Goal: Task Accomplishment & Management: Complete application form

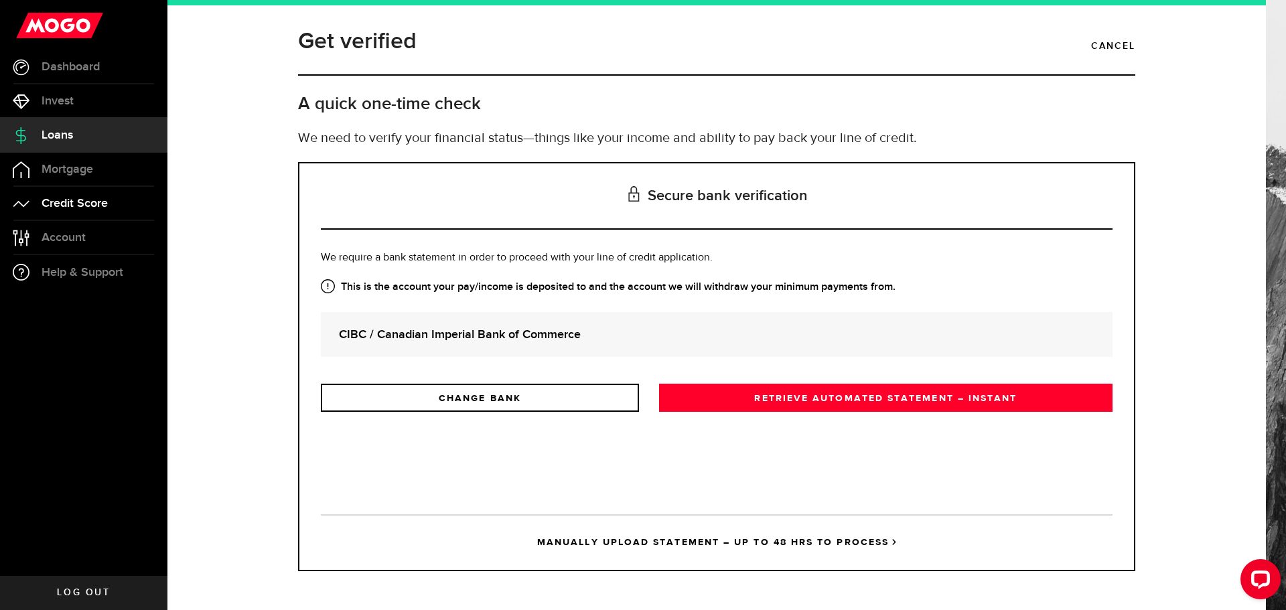
click at [75, 200] on span "Credit Score" at bounding box center [75, 204] width 66 height 12
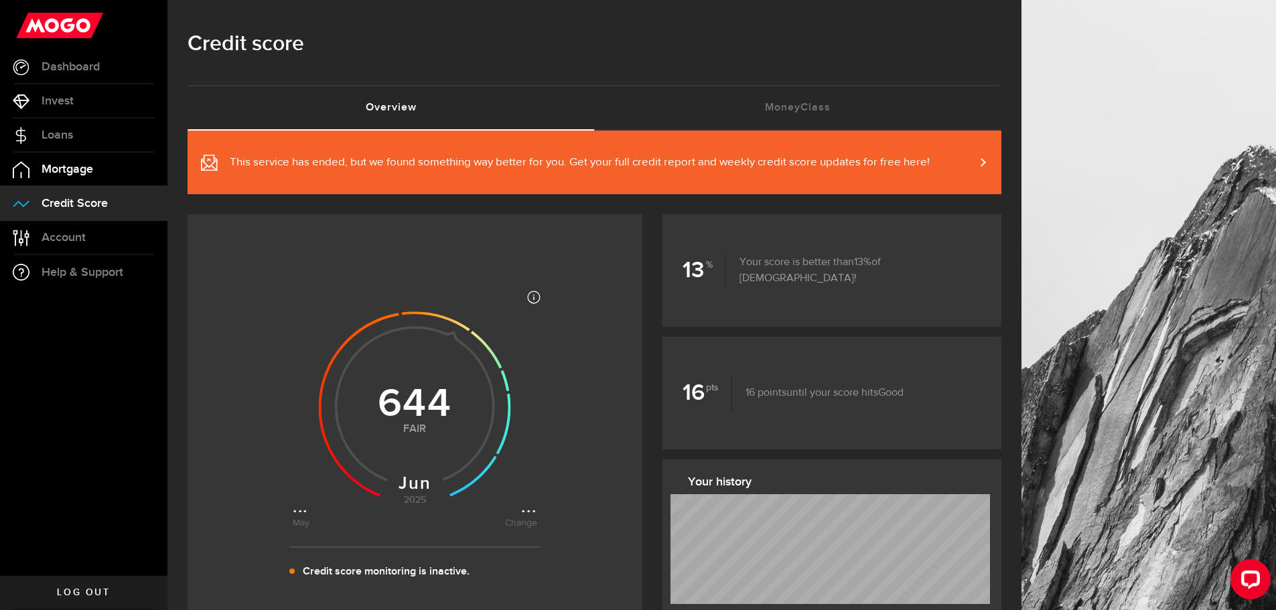
click at [58, 175] on span "Mortgage" at bounding box center [68, 169] width 52 height 12
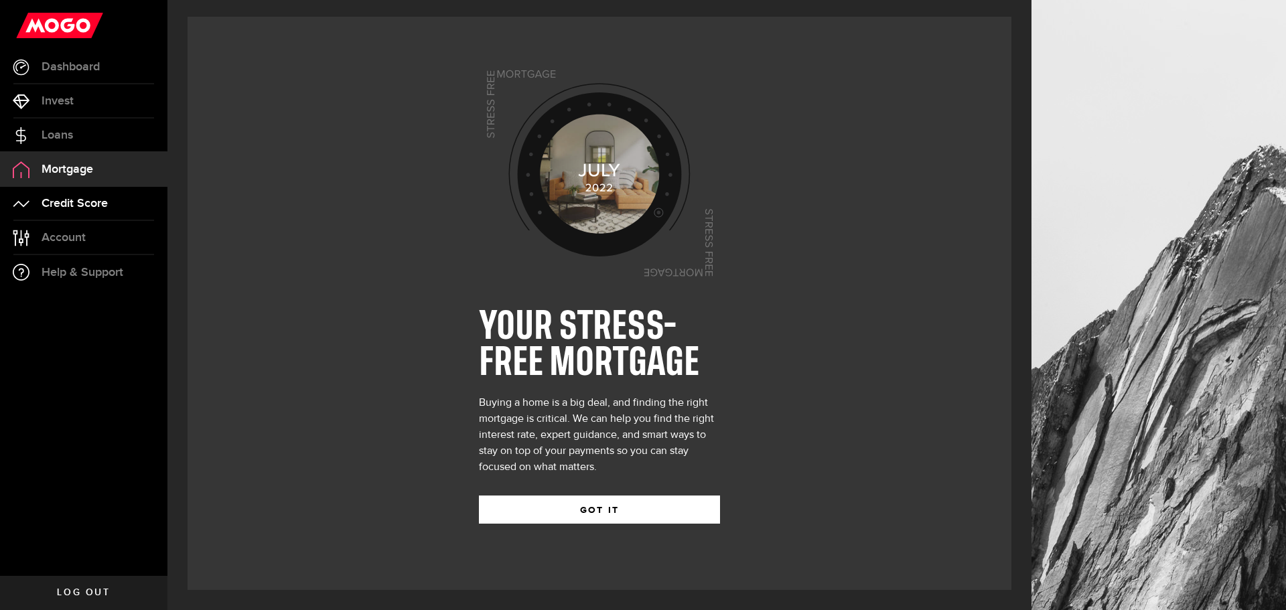
click at [68, 200] on span "Credit Score" at bounding box center [75, 204] width 66 height 12
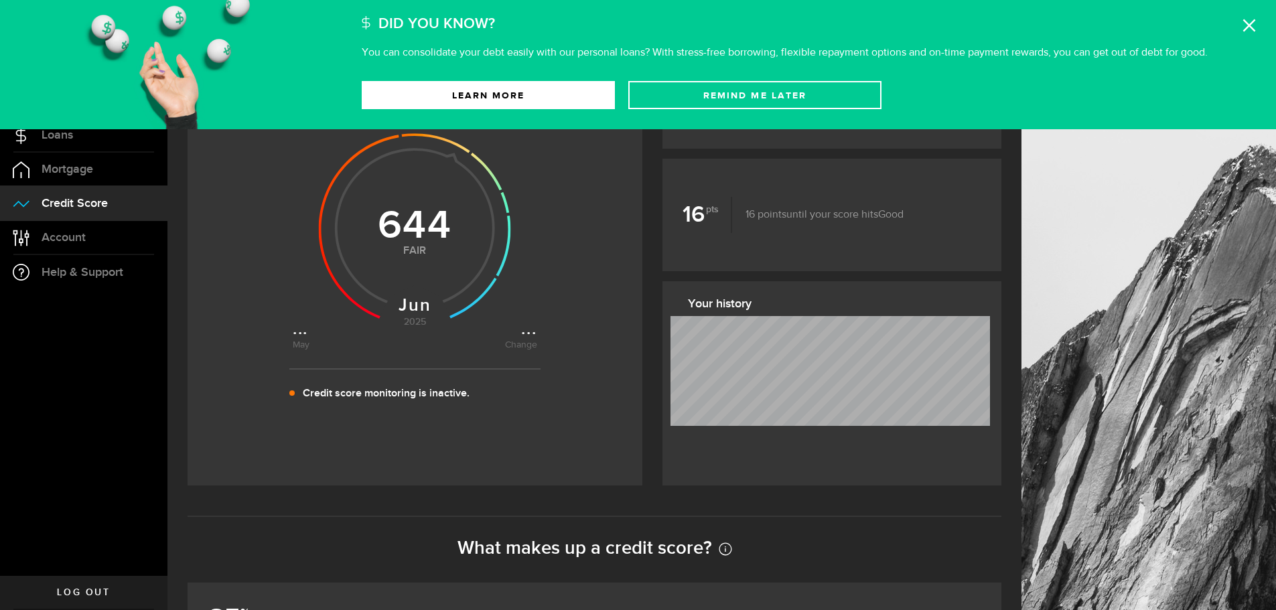
scroll to position [179, 0]
click at [576, 94] on link "Learn More" at bounding box center [488, 95] width 253 height 28
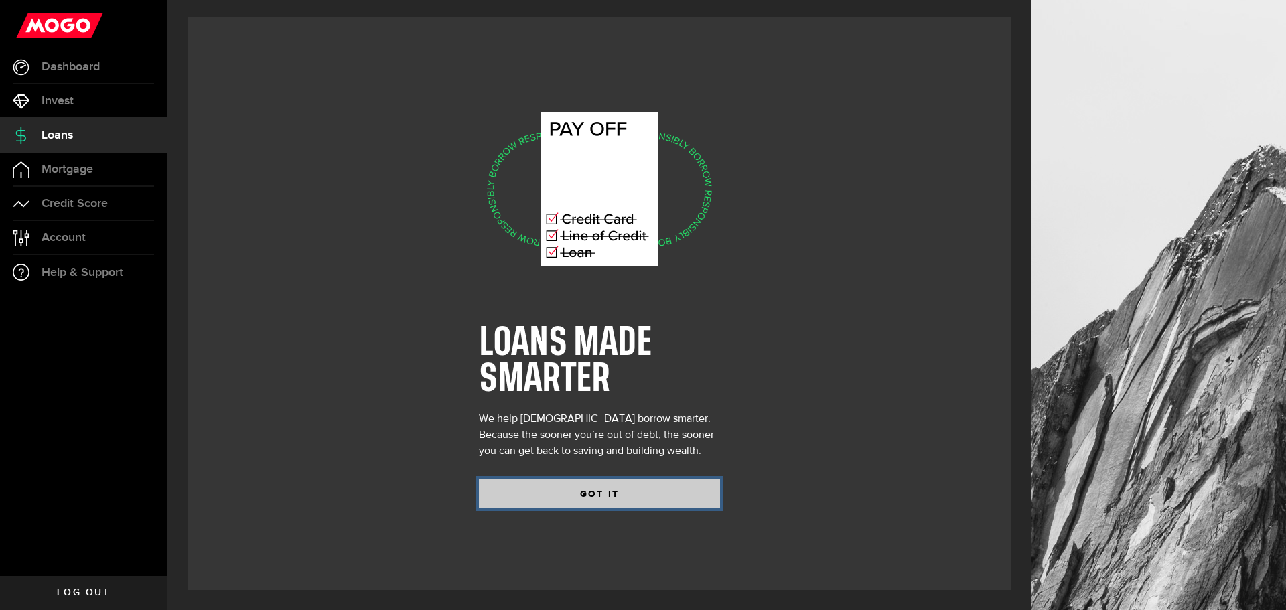
click at [558, 494] on button "GOT IT" at bounding box center [599, 494] width 241 height 28
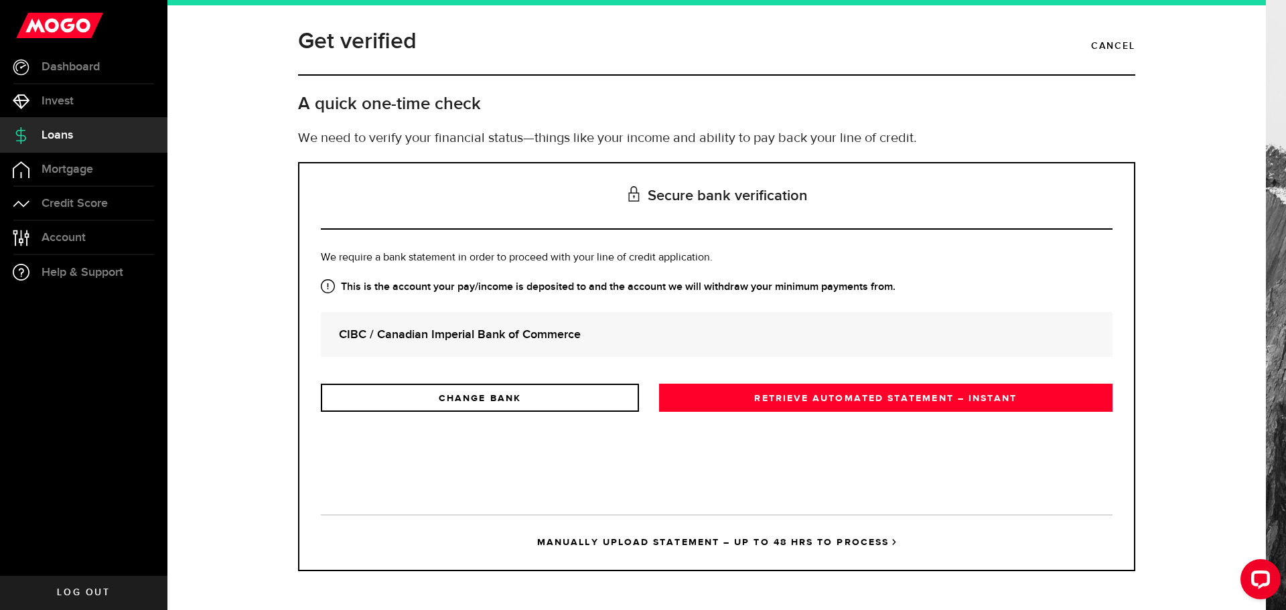
click at [677, 541] on link "MANUALLY UPLOAD STATEMENT – UP TO 48 HRS TO PROCESS" at bounding box center [717, 543] width 792 height 56
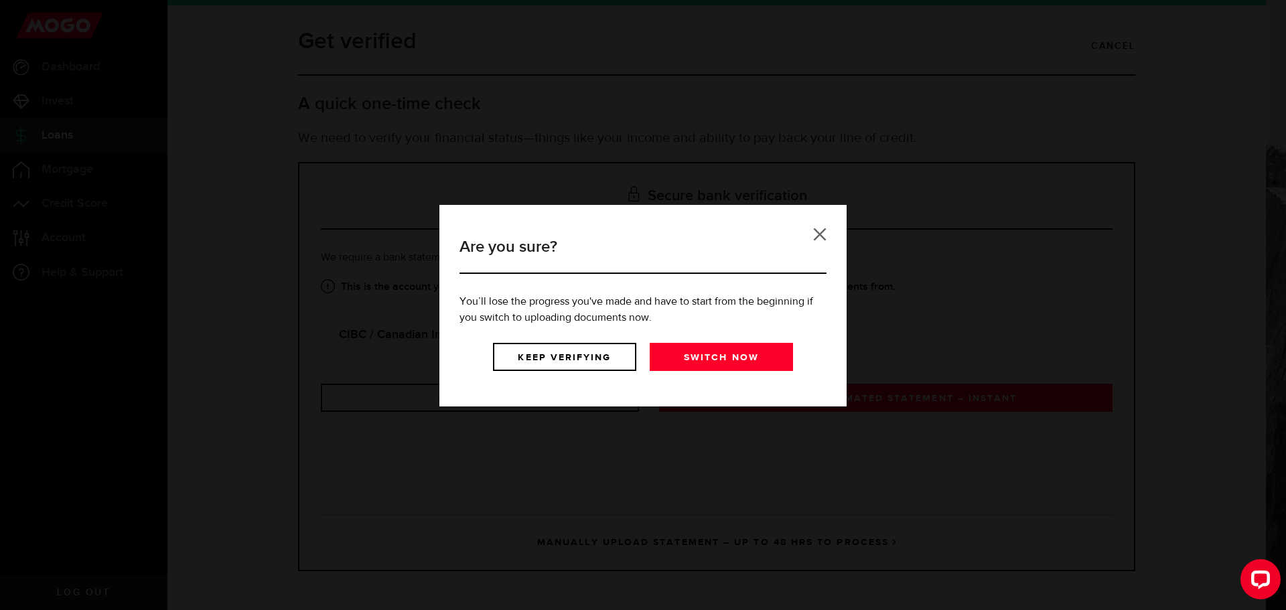
click at [820, 237] on link at bounding box center [819, 234] width 13 height 13
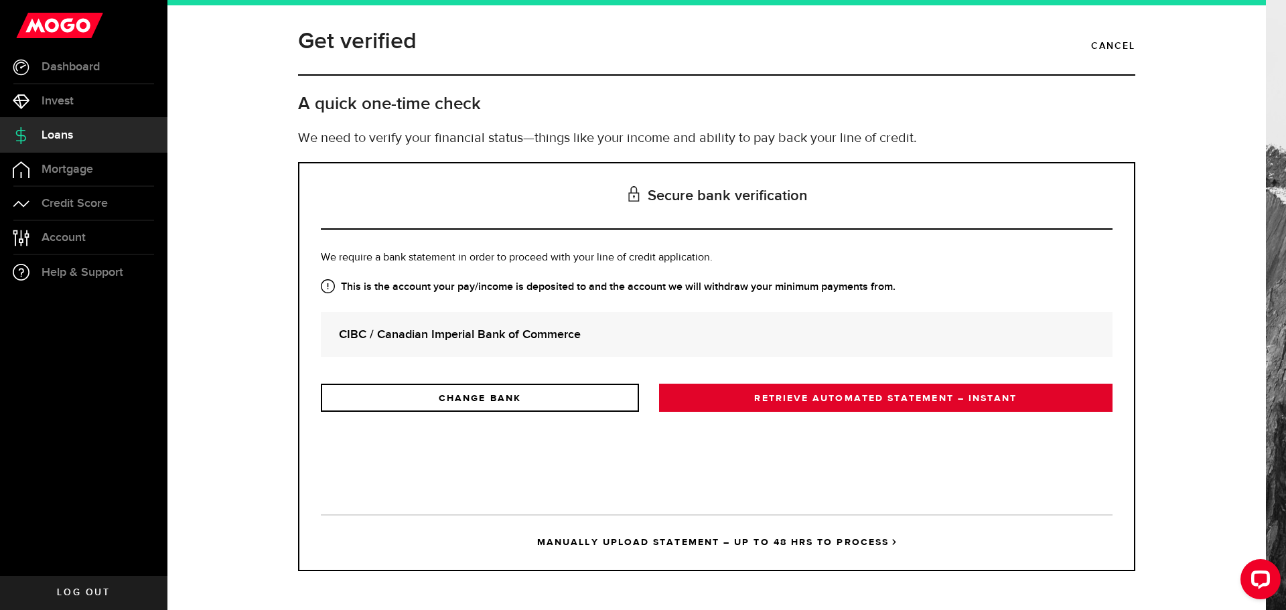
click at [744, 397] on link "RETRIEVE AUTOMATED STATEMENT – INSTANT" at bounding box center [886, 398] width 454 height 28
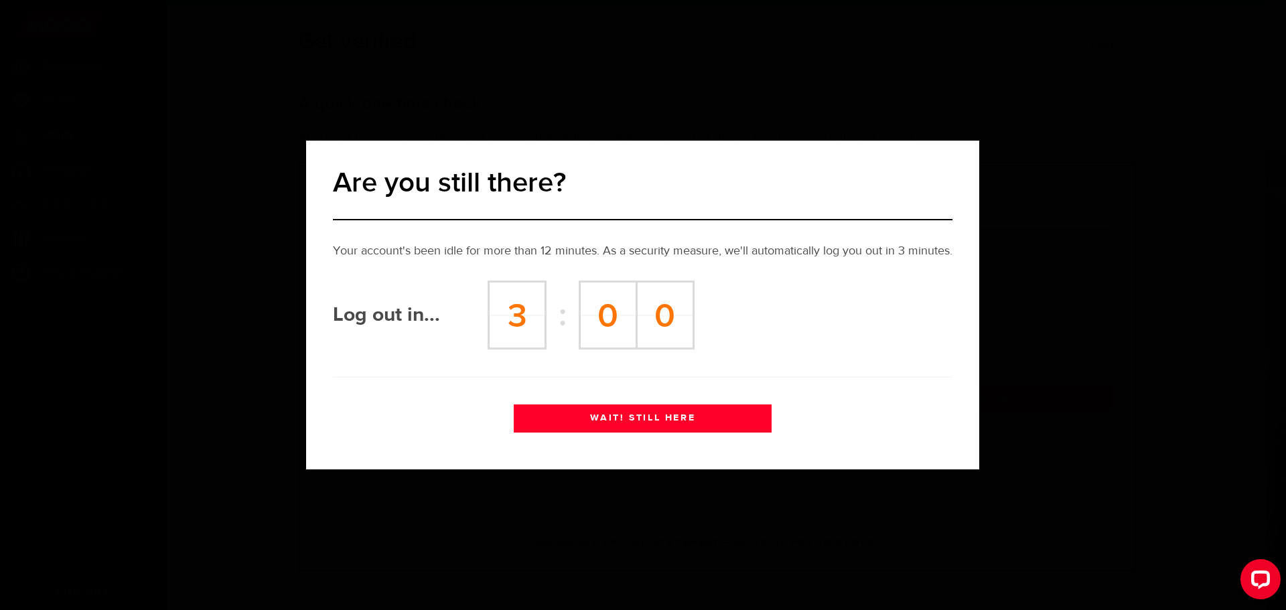
click at [678, 385] on div "Are you still there? Your account's been idle for more than 12 minutes. As a se…" at bounding box center [643, 305] width 1286 height 610
click at [587, 419] on button "WAIT! STILL HERE" at bounding box center [643, 419] width 258 height 28
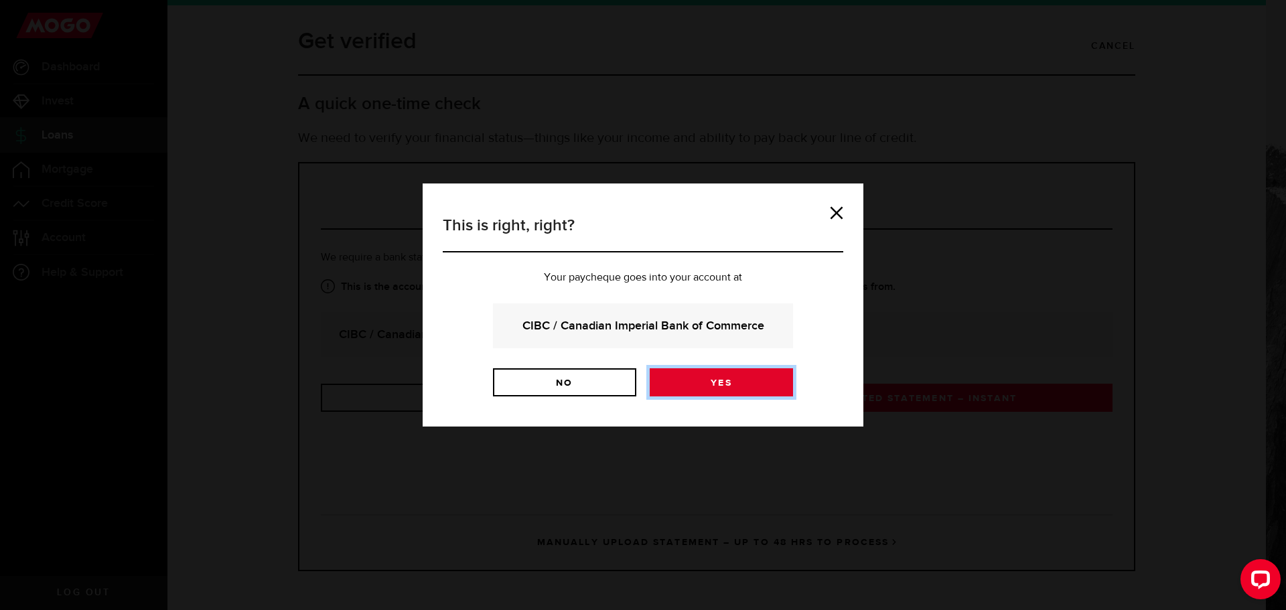
click at [687, 380] on link "Yes" at bounding box center [721, 383] width 143 height 28
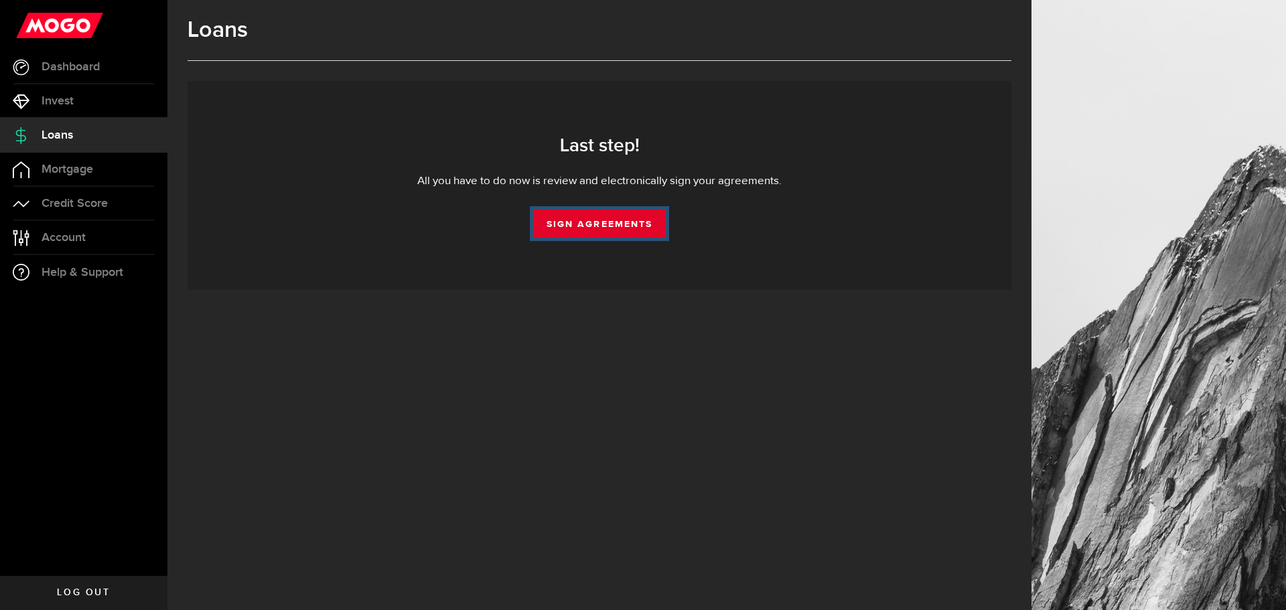
click at [557, 223] on link "Sign Agreements" at bounding box center [599, 224] width 133 height 28
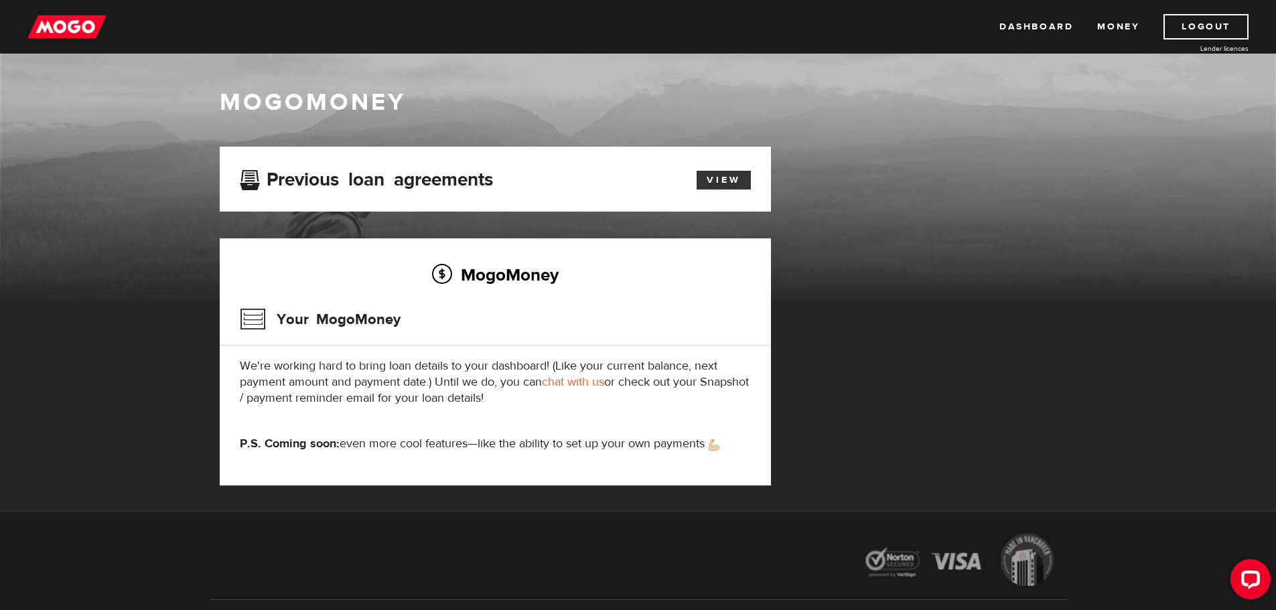
click at [719, 175] on link "View" at bounding box center [724, 180] width 54 height 19
